Goal: Task Accomplishment & Management: Manage account settings

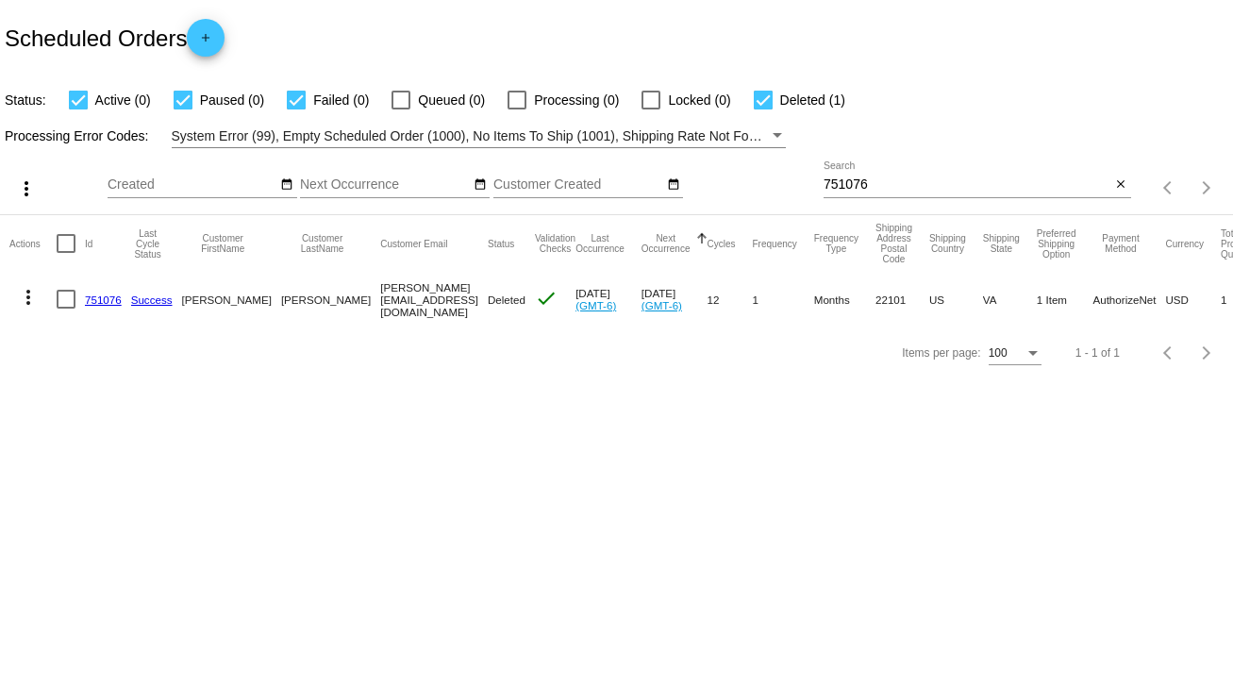
drag, startPoint x: 872, startPoint y: 177, endPoint x: 736, endPoint y: 192, distance: 136.7
click at [736, 192] on div "more_vert Oct Jan Feb Mar [DATE]" at bounding box center [616, 181] width 1233 height 67
click at [891, 169] on div "751076 Search" at bounding box center [968, 179] width 288 height 37
drag, startPoint x: 875, startPoint y: 181, endPoint x: 768, endPoint y: 188, distance: 106.8
click at [768, 187] on div "more_vert Oct Jan Feb Mar [DATE]" at bounding box center [616, 181] width 1233 height 67
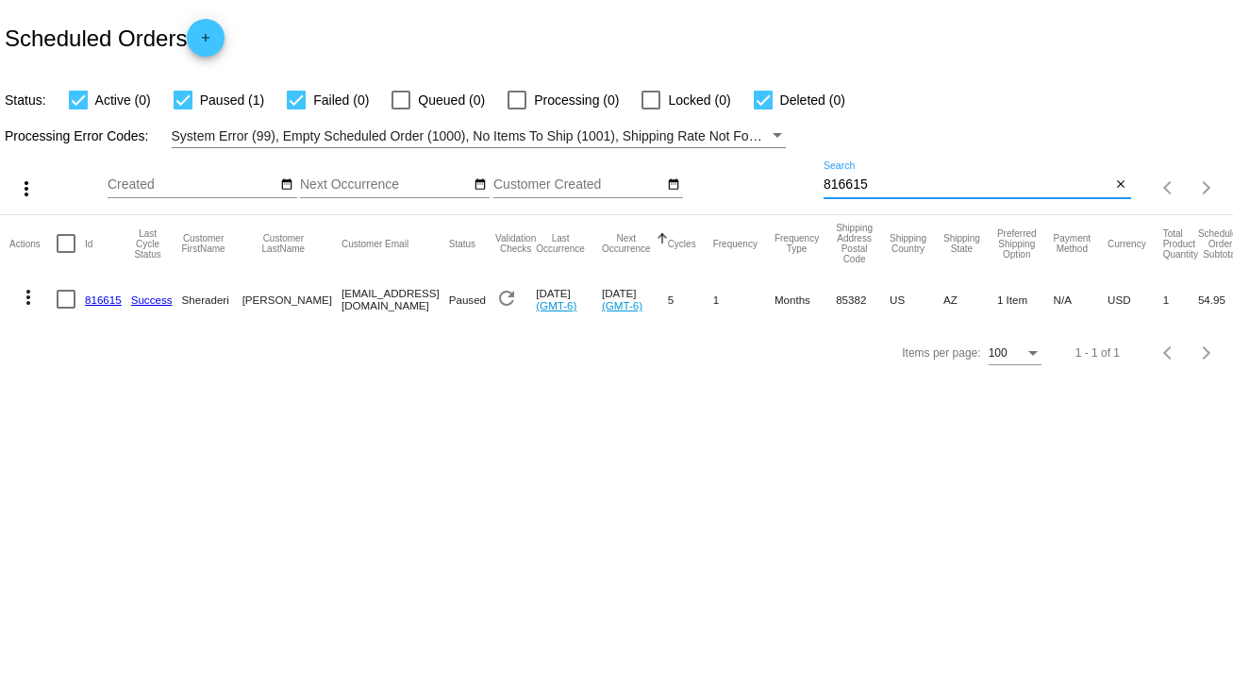
type input "816615"
click at [63, 298] on div at bounding box center [66, 299] width 19 height 19
click at [65, 308] on input "checkbox" at bounding box center [65, 308] width 1 height 1
checkbox input "true"
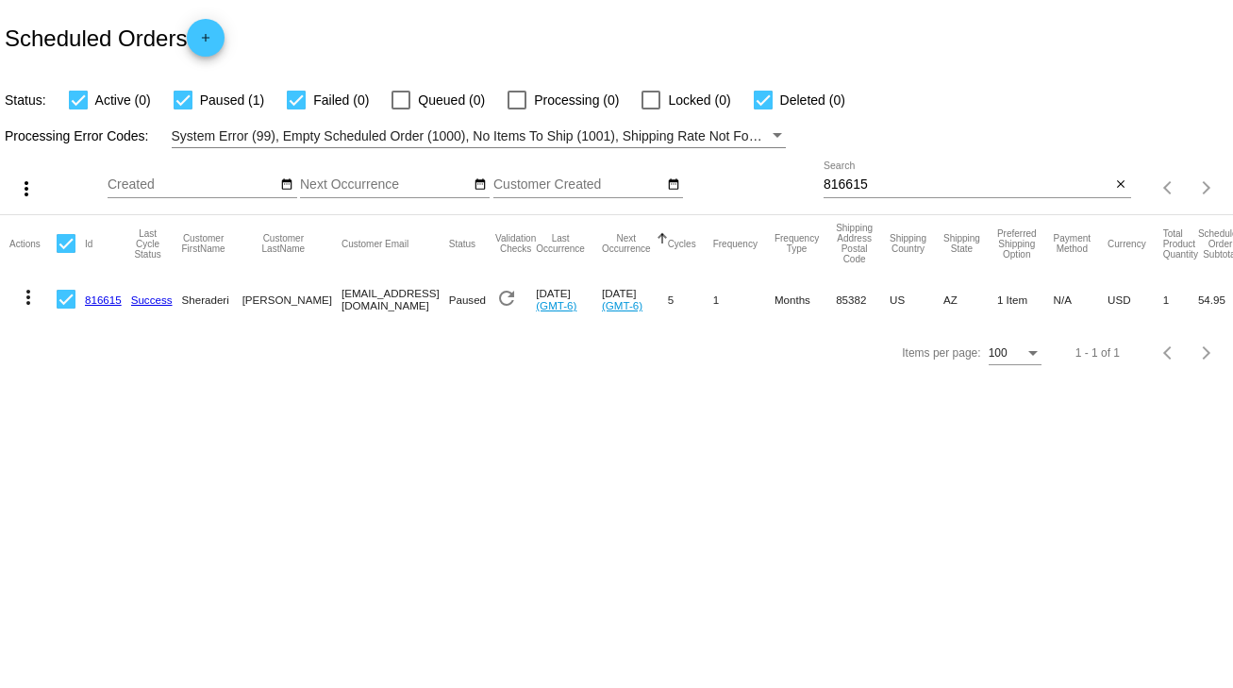
click at [25, 294] on mat-icon "more_vert" at bounding box center [28, 297] width 23 height 23
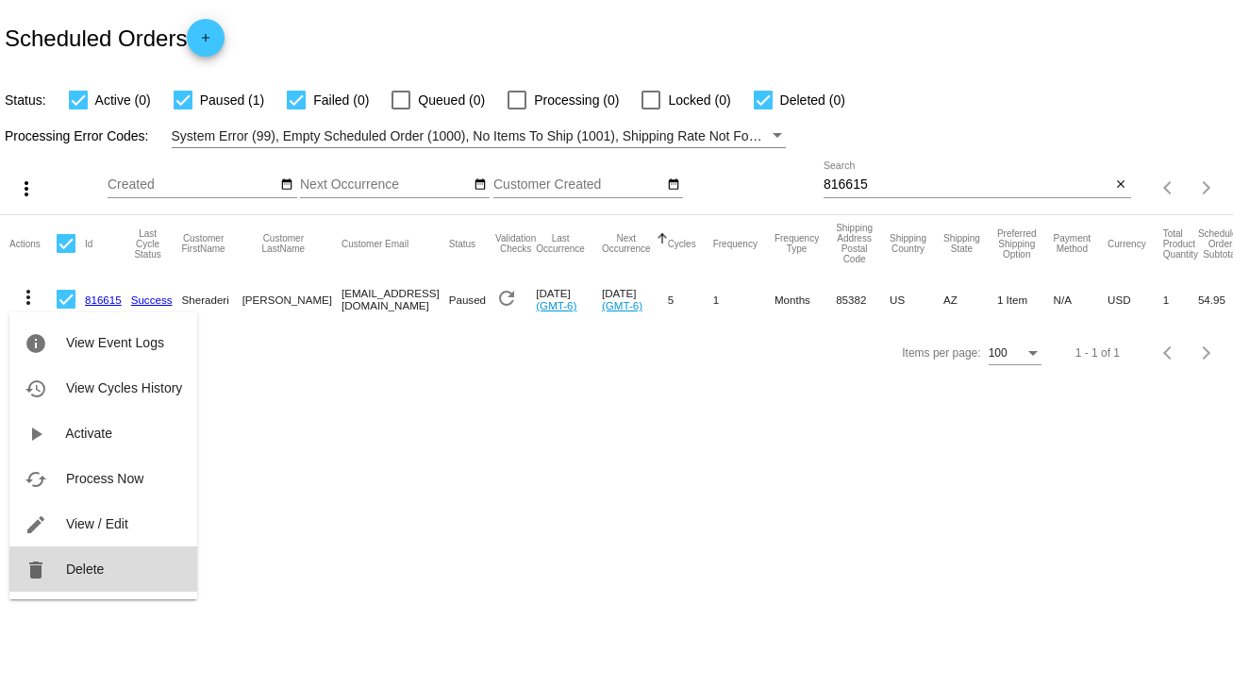
click at [89, 571] on span "Delete" at bounding box center [85, 568] width 38 height 15
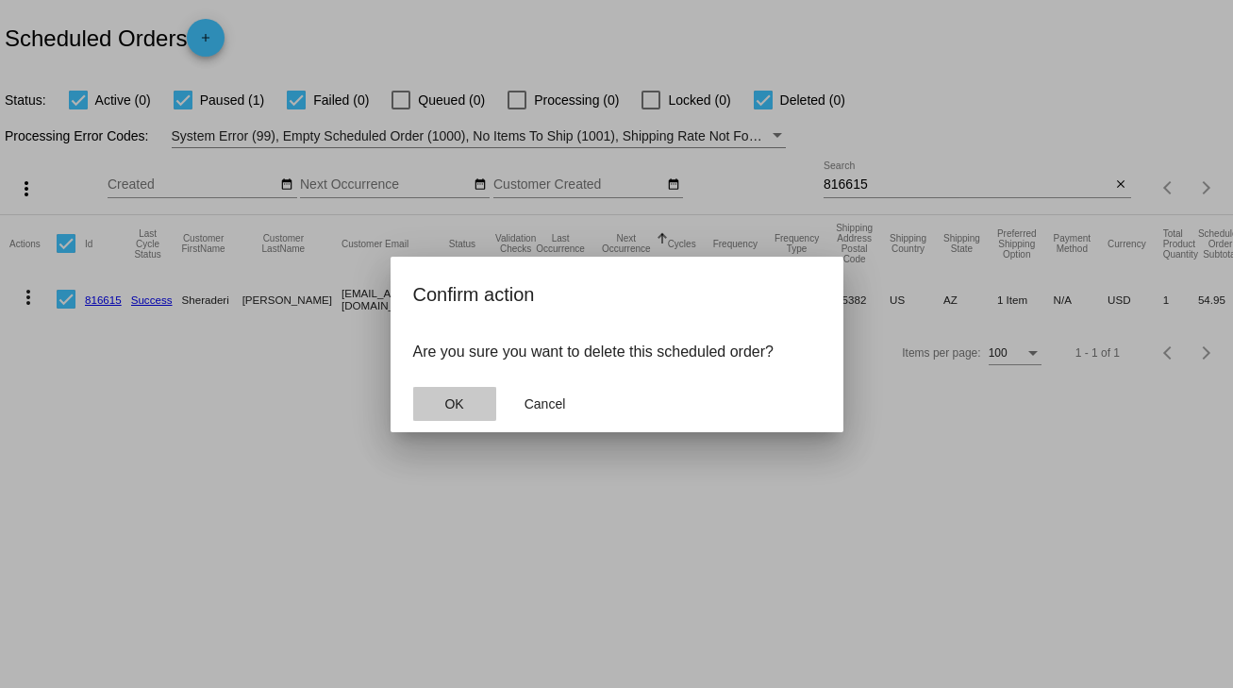
click at [449, 398] on span "OK" at bounding box center [453, 403] width 19 height 15
